Goal: Task Accomplishment & Management: Complete application form

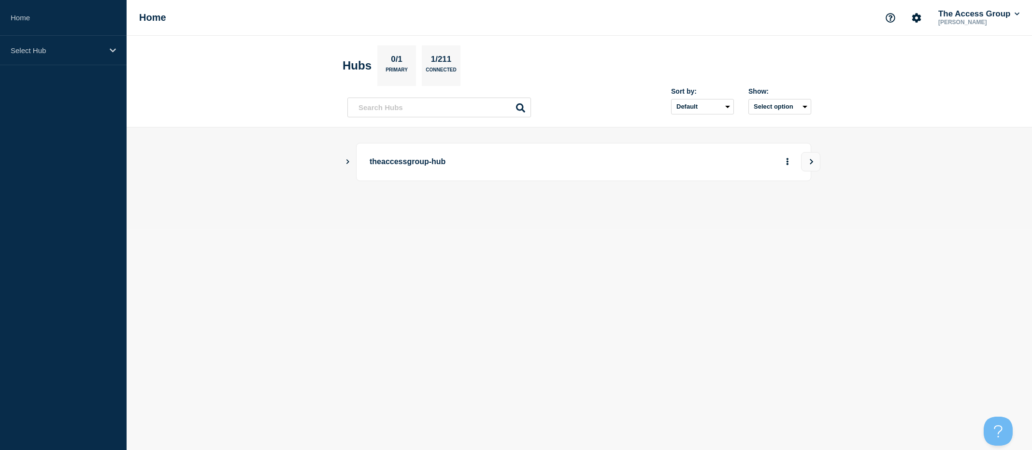
click at [344, 164] on main "theaccessgroup-hub" at bounding box center [580, 178] width 906 height 101
click at [348, 159] on icon "Show Connected Hubs" at bounding box center [348, 161] width 6 height 5
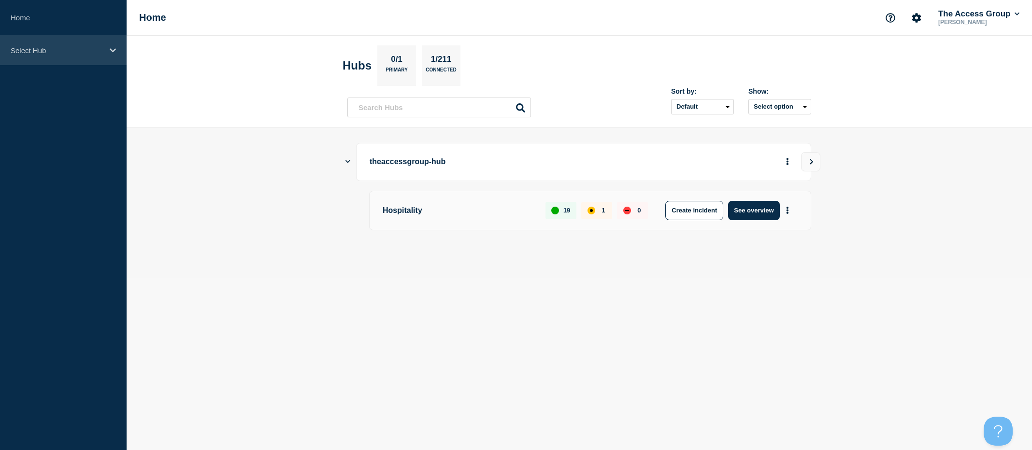
click at [110, 51] on icon at bounding box center [113, 50] width 6 height 7
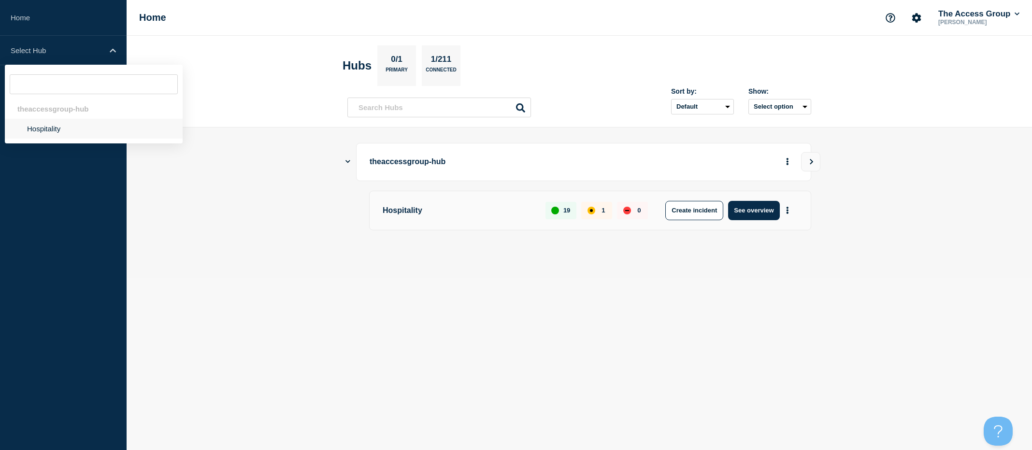
click at [48, 128] on li "Hospitality" at bounding box center [94, 129] width 178 height 20
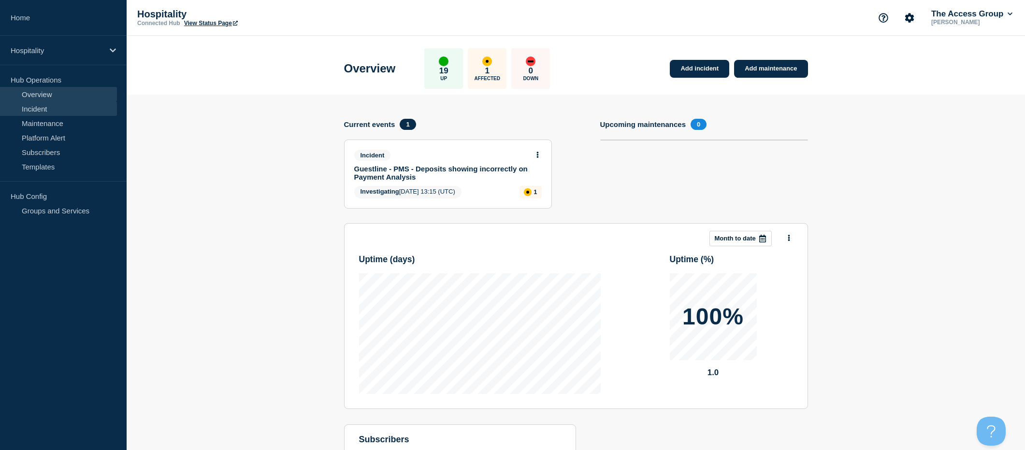
click at [38, 110] on link "Incident" at bounding box center [58, 108] width 117 height 14
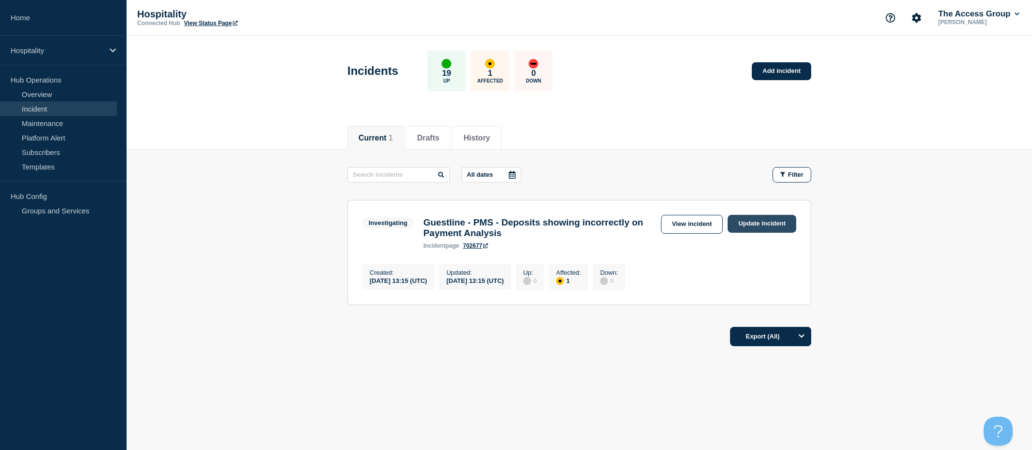
click at [758, 225] on link "Update incident" at bounding box center [762, 224] width 69 height 18
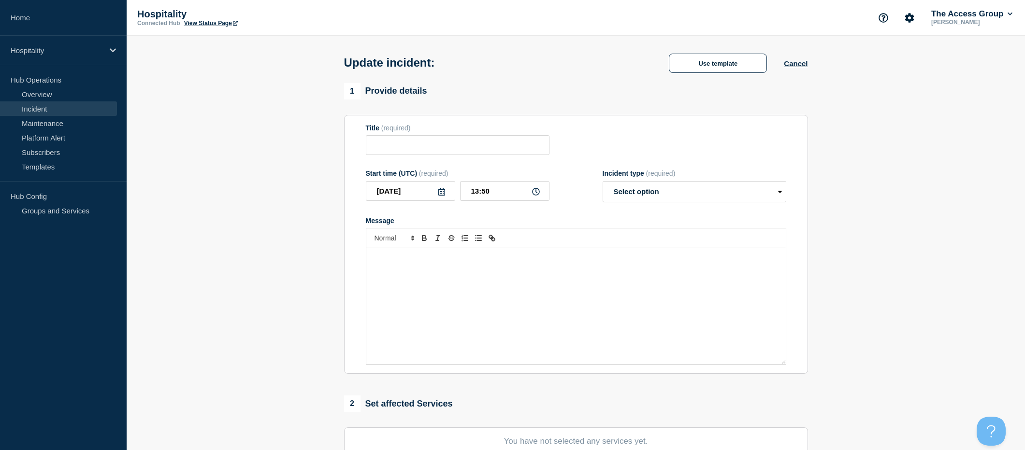
type input "Guestline - PMS - Deposits showing incorrectly on Payment Analysis"
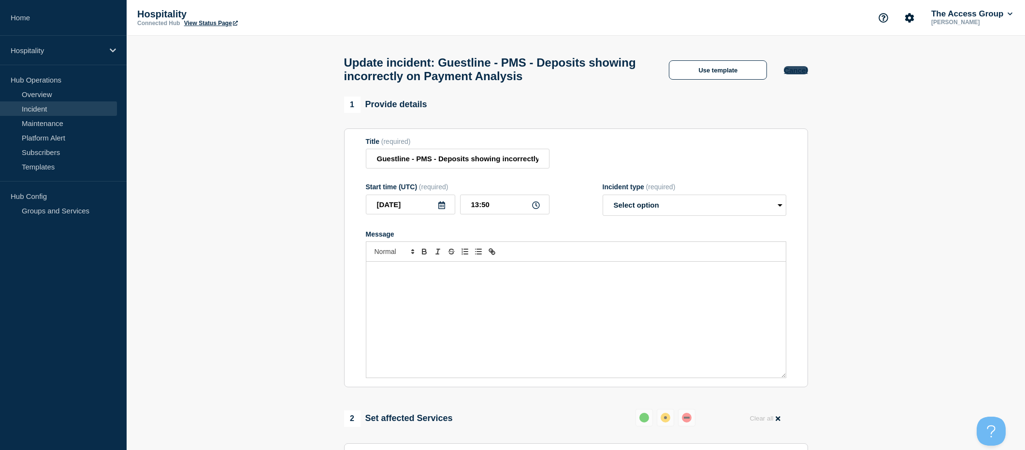
click at [794, 74] on button "Cancel" at bounding box center [796, 70] width 24 height 8
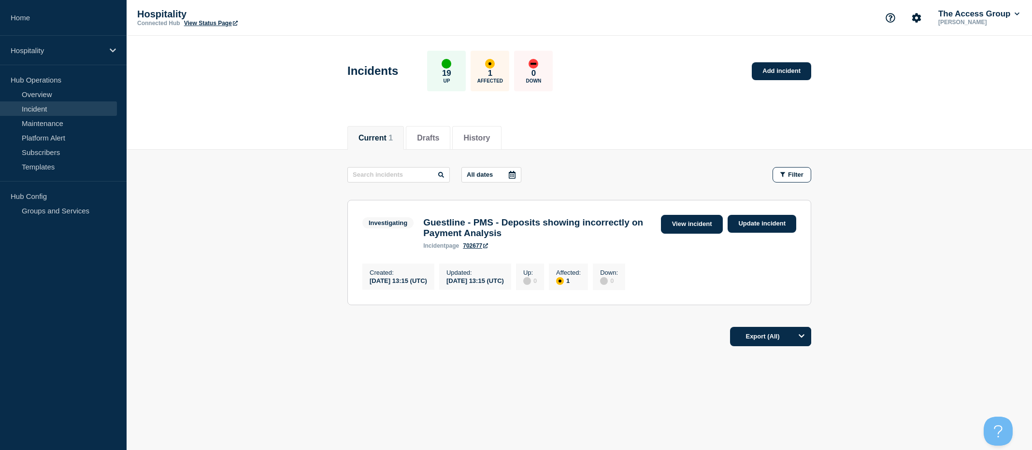
click at [673, 231] on link "View incident" at bounding box center [692, 224] width 62 height 19
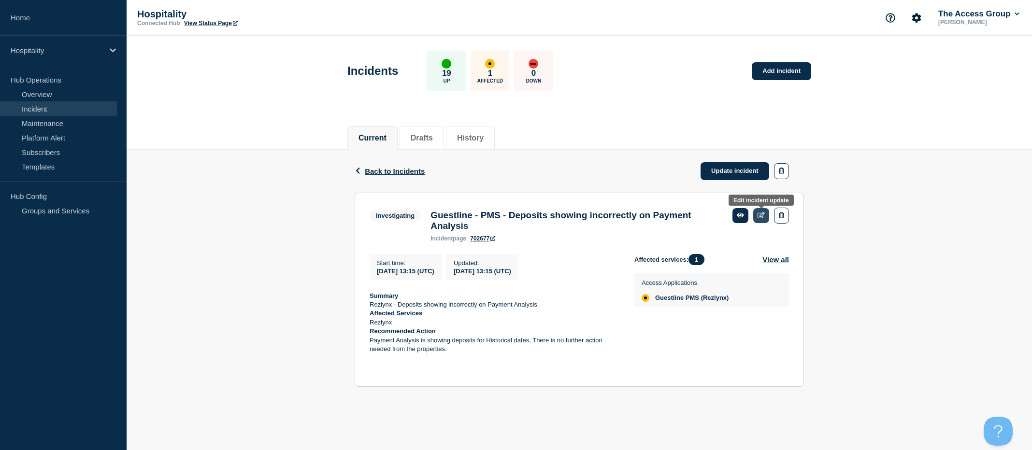
click at [758, 216] on icon at bounding box center [761, 215] width 7 height 6
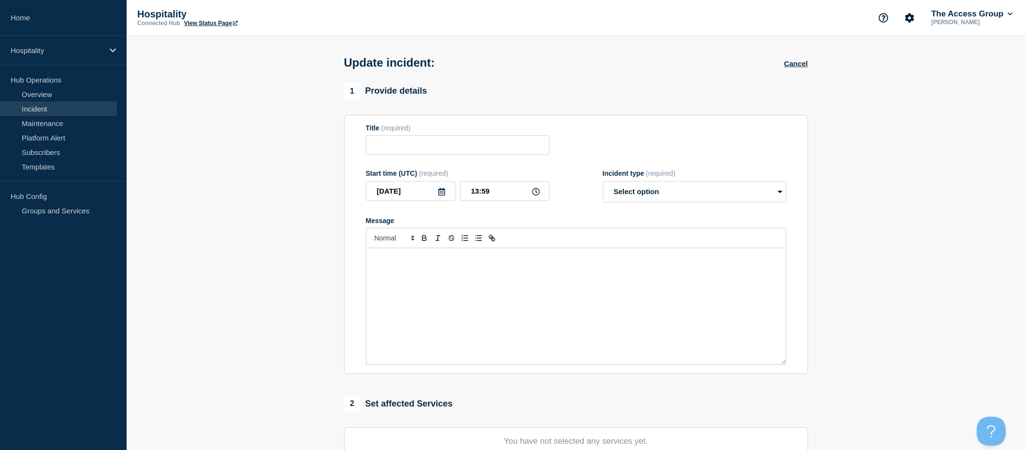
type input "Guestline - PMS - Deposits showing incorrectly on Payment Analysis"
type input "13:15"
select select "investigating"
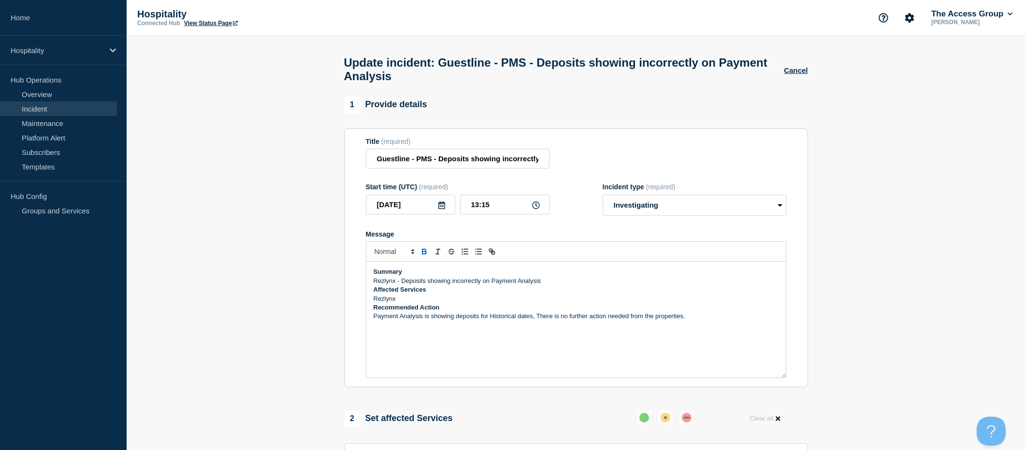
drag, startPoint x: 688, startPoint y: 322, endPoint x: 371, endPoint y: 275, distance: 320.4
click at [371, 275] on div "Summary Rezlynx - Deposits showing incorrectly on Payment Analysis Affected Ser…" at bounding box center [575, 320] width 419 height 116
click at [722, 321] on p "Payment Analysis is showing deposits for Historical dates, There is no further …" at bounding box center [576, 316] width 405 height 9
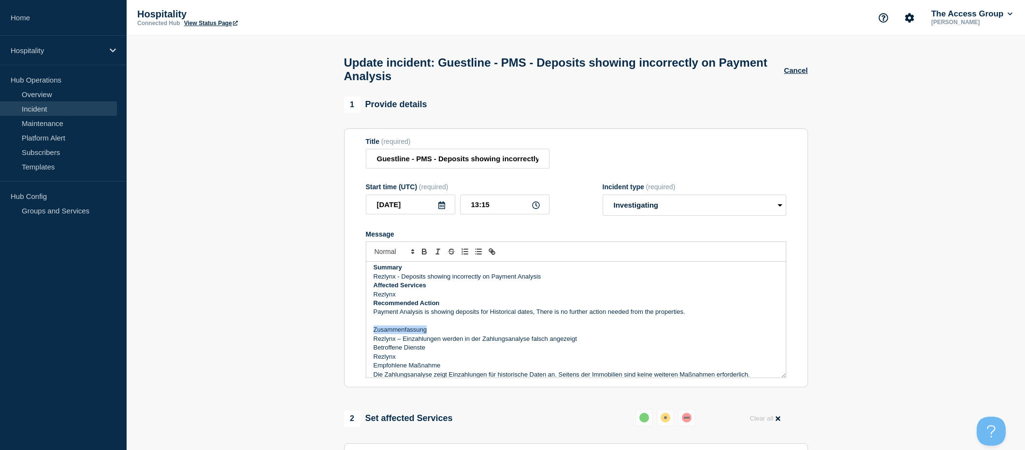
drag, startPoint x: 422, startPoint y: 336, endPoint x: 373, endPoint y: 336, distance: 49.3
click at [373, 336] on div "Summary Rezlynx - Deposits showing incorrectly on Payment Analysis Affected Ser…" at bounding box center [575, 320] width 419 height 116
click at [421, 256] on icon "Toggle bold text" at bounding box center [424, 251] width 9 height 9
click at [417, 361] on p "Rezlynx" at bounding box center [576, 357] width 405 height 9
drag, startPoint x: 426, startPoint y: 351, endPoint x: 378, endPoint y: 328, distance: 53.2
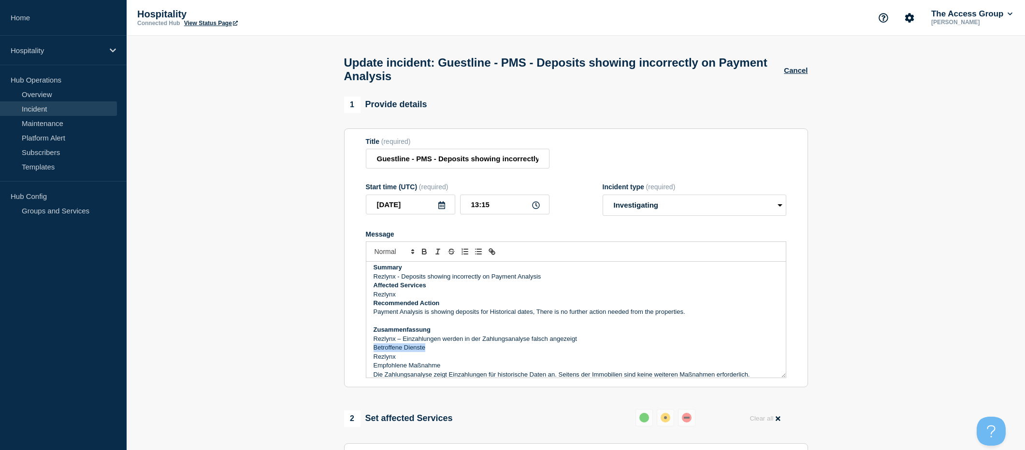
click at [370, 352] on div "Summary Rezlynx - Deposits showing incorrectly on Payment Analysis Affected Ser…" at bounding box center [575, 320] width 419 height 116
click at [427, 256] on icon "Toggle bold text" at bounding box center [424, 251] width 9 height 9
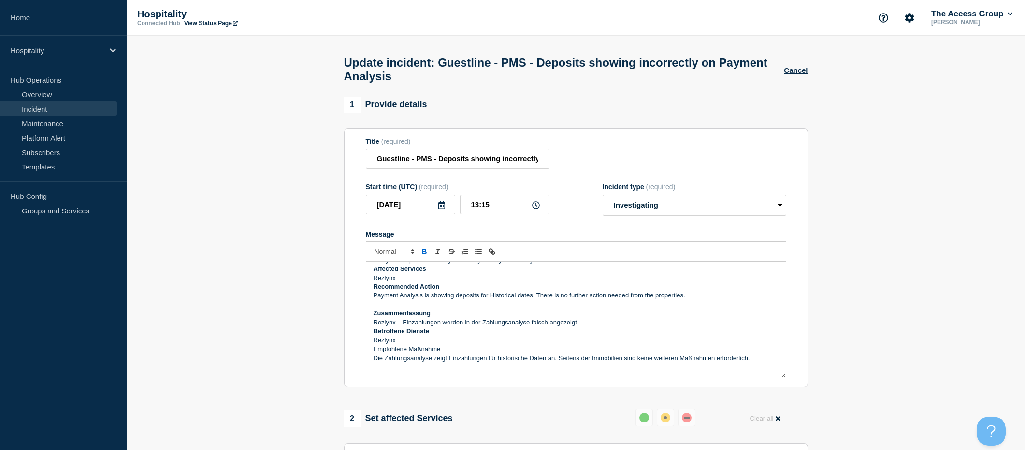
scroll to position [29, 0]
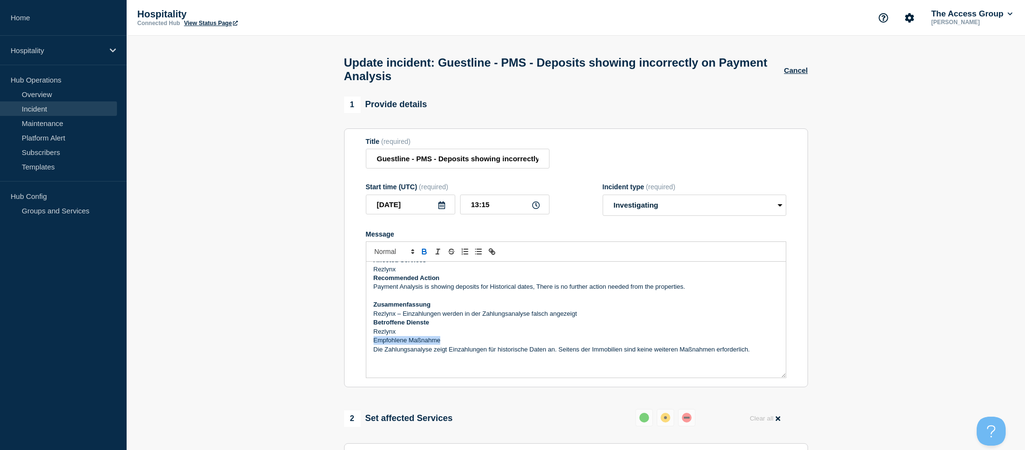
drag, startPoint x: 423, startPoint y: 345, endPoint x: 375, endPoint y: 346, distance: 48.4
click at [375, 345] on p "Empfohlene Maßnahme" at bounding box center [576, 340] width 405 height 9
click at [422, 254] on icon "Toggle bold text" at bounding box center [424, 253] width 4 height 2
click at [418, 318] on p "Rezlynx – Einzahlungen werden in der Zahlungsanalyse falsch angezeigt" at bounding box center [576, 314] width 405 height 9
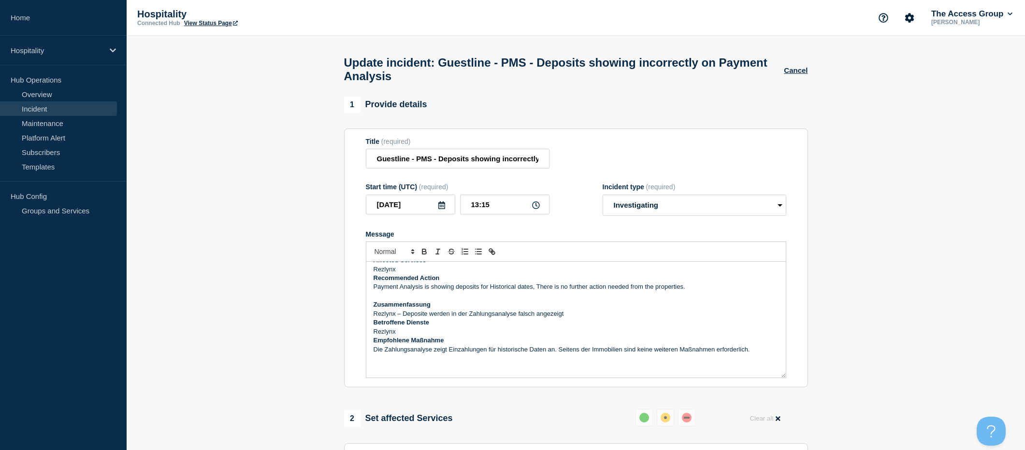
click at [466, 354] on p "Die Zahlungsanalyse zeigt Einzahlungen für historische Daten an. Seitens der Im…" at bounding box center [576, 349] width 405 height 9
drag, startPoint x: 609, startPoint y: 355, endPoint x: 572, endPoint y: 358, distance: 36.8
click at [572, 354] on p "Die Zahlungsanalyse zeigt Deposite für historische Daten an. Seitens der Immobi…" at bounding box center [576, 349] width 405 height 9
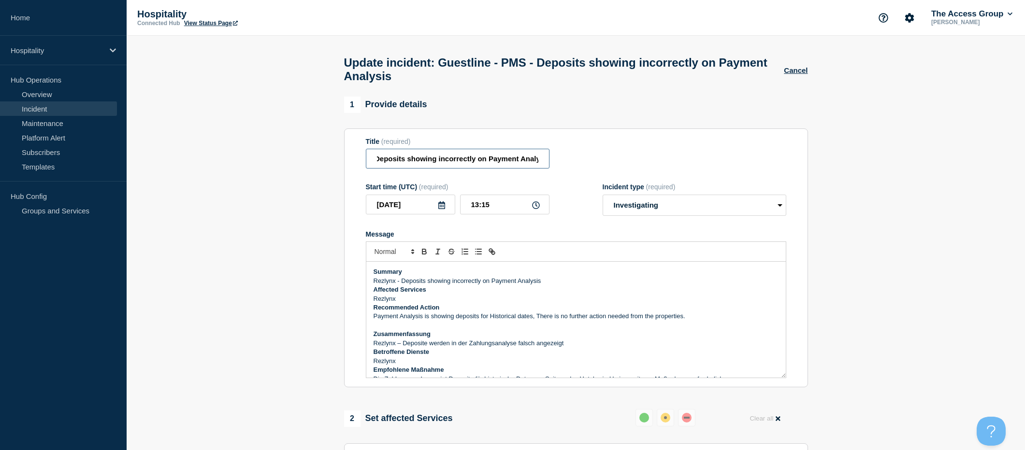
scroll to position [0, 78]
drag, startPoint x: 438, startPoint y: 166, endPoint x: 548, endPoint y: 165, distance: 110.2
click at [548, 165] on input "Guestline - PMS - Deposits showing incorrectly on Payment Analysis" at bounding box center [458, 159] width 184 height 20
drag, startPoint x: 537, startPoint y: 163, endPoint x: 542, endPoint y: 163, distance: 5.3
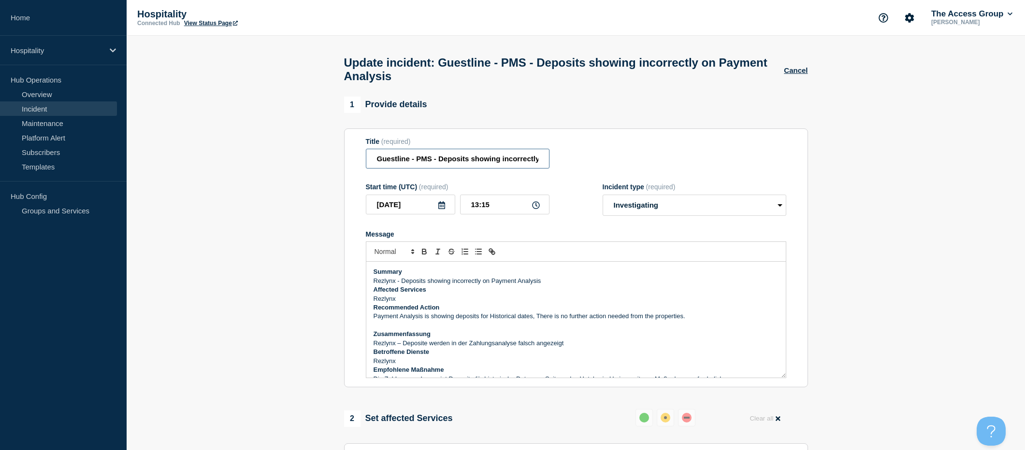
click at [538, 163] on input "Guestline - PMS - Deposits showing incorrectly on Payment Analysis" at bounding box center [458, 159] width 184 height 20
click at [544, 162] on input "Guestline - PMS - Deposits showing incorrectly on Payment Analysis" at bounding box center [458, 159] width 184 height 20
click at [544, 163] on input "Guestline - PMS - Deposits showing incorrectly on Payment Analysis" at bounding box center [458, 159] width 184 height 20
paste input "Einzahlungen werden in der Zahlungsanalyse falsch angezeigt"
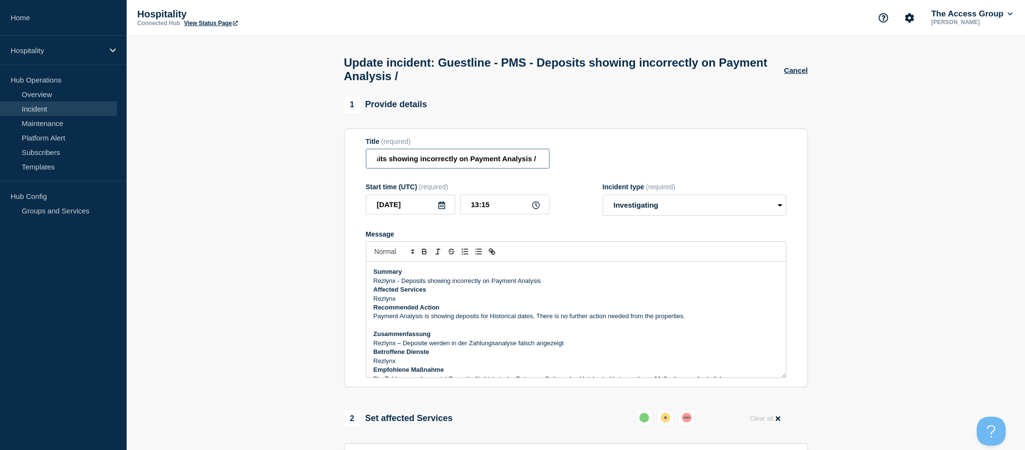
scroll to position [0, 298]
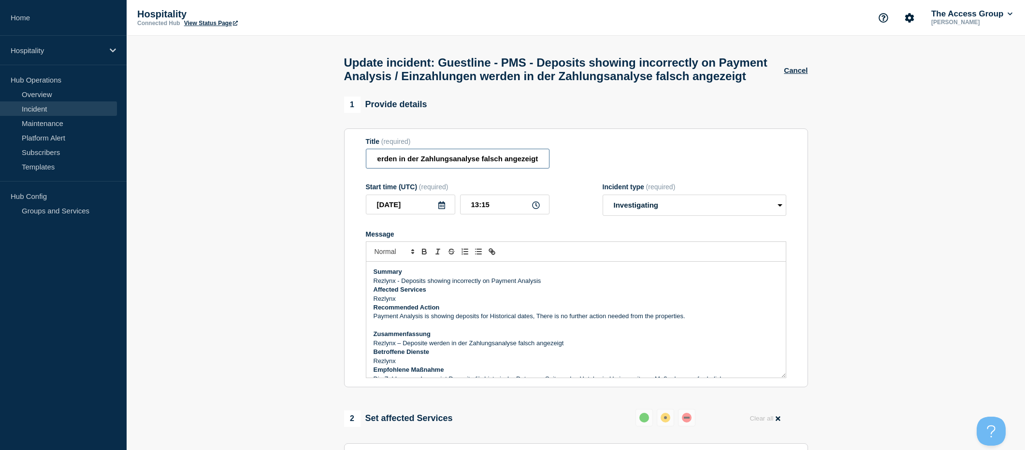
click at [435, 169] on input "Guestline - PMS - Deposits showing incorrectly on Payment Analysis / Einzahlung…" at bounding box center [458, 159] width 184 height 20
drag, startPoint x: 434, startPoint y: 178, endPoint x: 388, endPoint y: 178, distance: 45.9
click at [388, 169] on input "Guestline - PMS - Deposits showing incorrectly on Payment Analysis / Einzahlung…" at bounding box center [458, 159] width 184 height 20
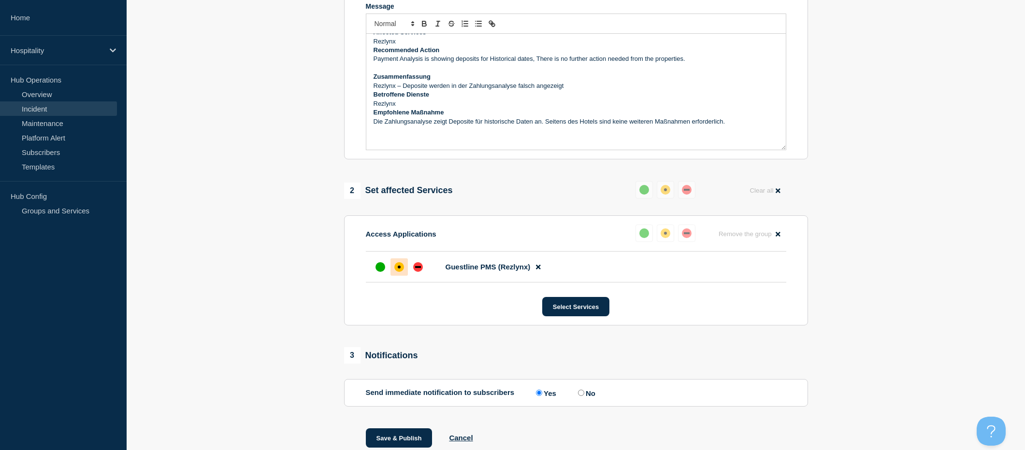
scroll to position [285, 0]
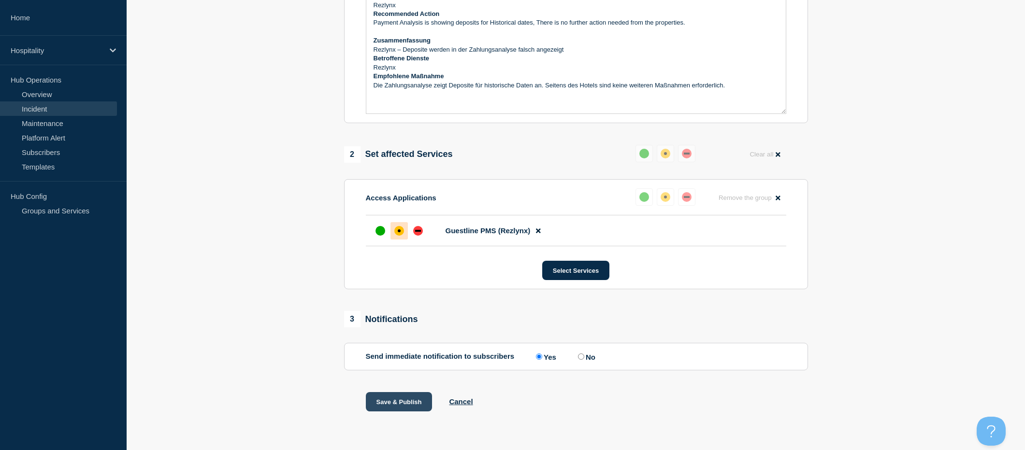
type input "Guestline - PMS - Deposits showing incorrectly on Payment Analysis / Deposite w…"
click at [413, 401] on button "Save & Publish" at bounding box center [399, 401] width 67 height 19
